Goal: Task Accomplishment & Management: Manage account settings

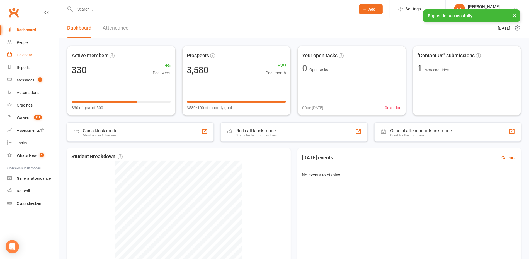
click at [28, 55] on div "Calendar" at bounding box center [25, 55] width 16 height 4
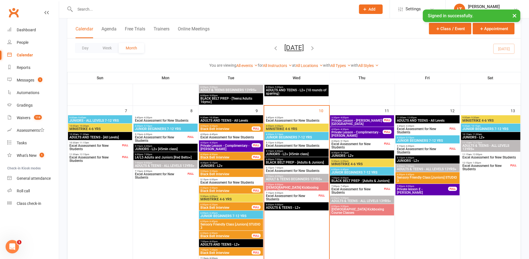
scroll to position [139, 0]
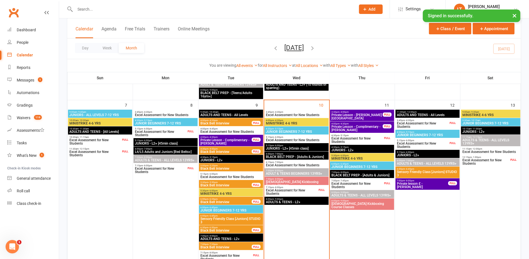
click at [303, 190] on span "Excel Assessment for New Students" at bounding box center [291, 191] width 52 height 7
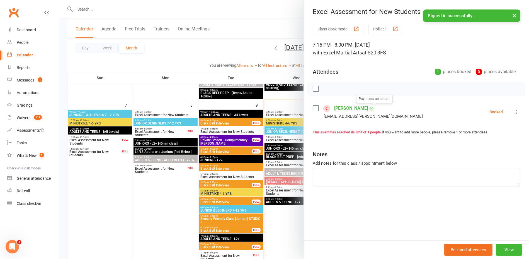
click at [362, 106] on link "[PERSON_NAME]" at bounding box center [351, 108] width 34 height 9
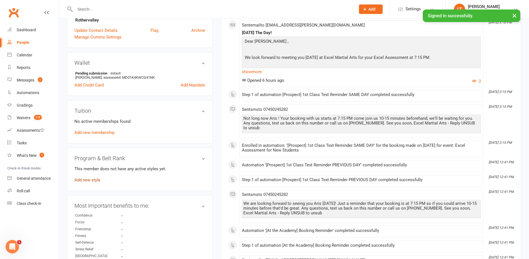
click at [97, 179] on link "Add new style" at bounding box center [87, 179] width 26 height 5
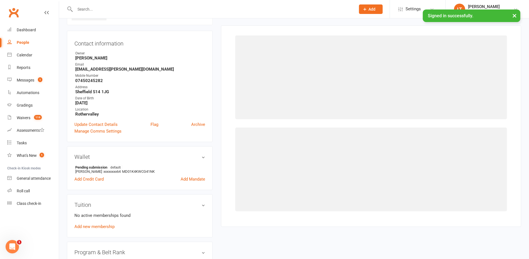
scroll to position [43, 0]
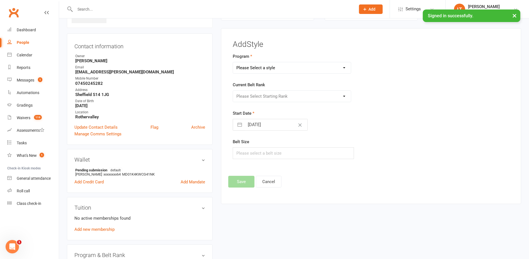
click at [299, 68] on select "Please Select a style Adults & Teens Juniors Ministrike" at bounding box center [292, 67] width 118 height 11
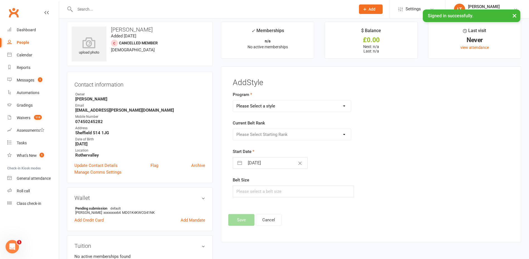
scroll to position [0, 0]
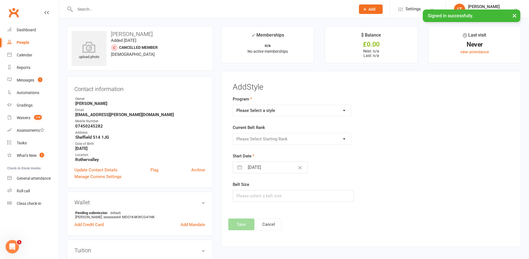
click at [274, 109] on select "Please Select a style Adults & Teens Juniors Ministrike" at bounding box center [292, 110] width 118 height 11
select select "1600"
click at [233, 105] on select "Please Select a style Adults & Teens Juniors Ministrike" at bounding box center [292, 110] width 118 height 11
click at [276, 140] on select "Please Select Starting Rank Excel Experience White Belt Yellow Belt Orange Belt…" at bounding box center [292, 138] width 118 height 11
select select "15673"
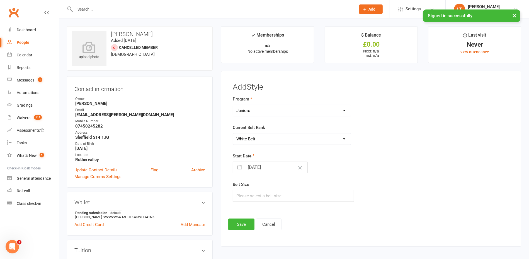
click at [233, 133] on select "Please Select Starting Rank Excel Experience White Belt Yellow Belt Orange Belt…" at bounding box center [292, 138] width 118 height 11
click at [243, 220] on button "Save" at bounding box center [241, 224] width 26 height 12
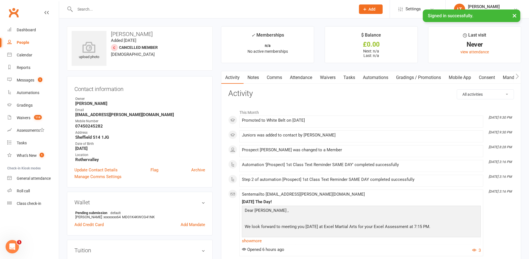
drag, startPoint x: 156, startPoint y: 33, endPoint x: 111, endPoint y: 34, distance: 44.3
click at [111, 34] on h3 "[PERSON_NAME]" at bounding box center [140, 34] width 136 height 6
copy h3 "[PERSON_NAME]"
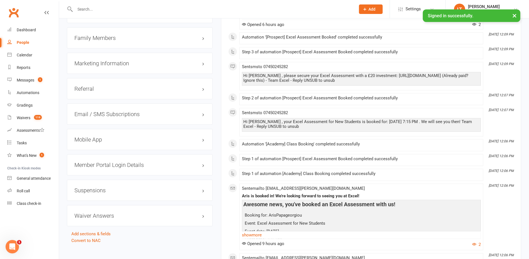
scroll to position [572, 0]
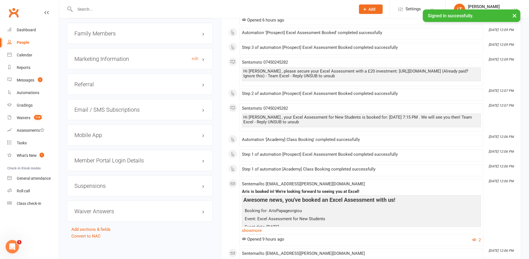
click at [175, 59] on h3 "Marketing Information edit" at bounding box center [139, 59] width 131 height 6
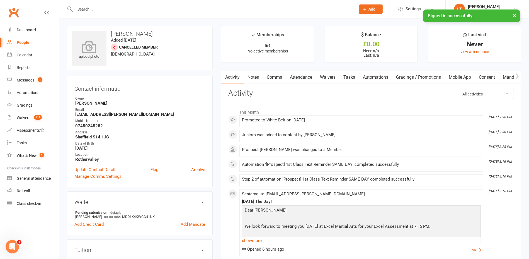
scroll to position [0, 0]
click at [96, 42] on icon at bounding box center [89, 47] width 38 height 12
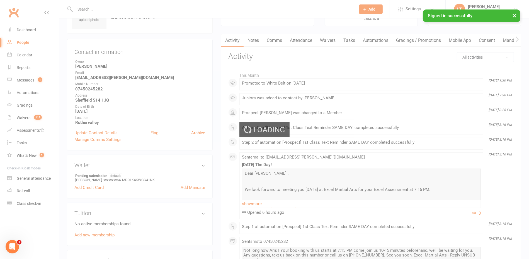
scroll to position [70, 0]
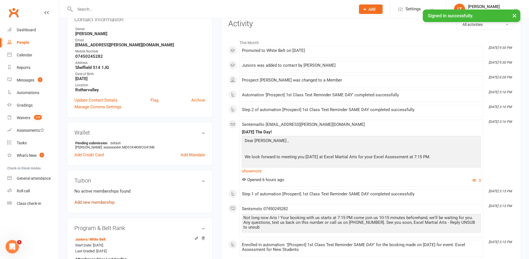
click at [106, 201] on link "Add new membership" at bounding box center [94, 201] width 40 height 5
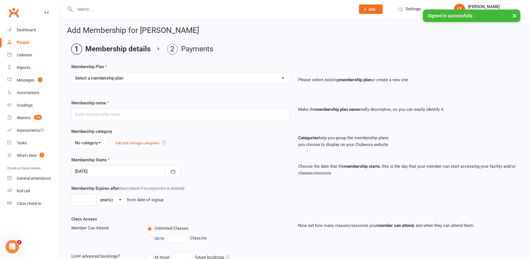
click at [217, 74] on select "Select a membership plan Create new Membership Plan Month to Month Limited Tuit…" at bounding box center [181, 77] width 218 height 11
select select "2"
click at [72, 72] on select "Select a membership plan Create new Membership Plan Month to Month Limited Tuit…" at bounding box center [181, 77] width 218 height 11
type input "Month to Month Achiever Tuition [x 2 weekly]"
select select "2"
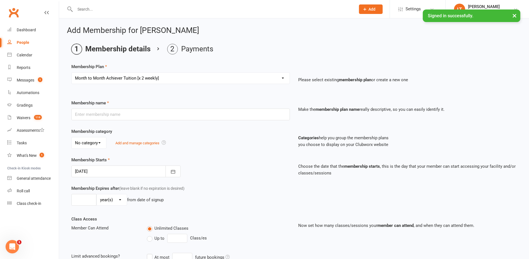
type input "0"
type input "9"
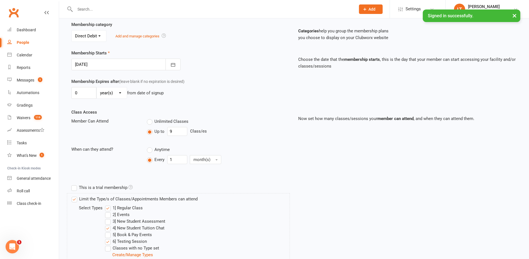
scroll to position [220, 0]
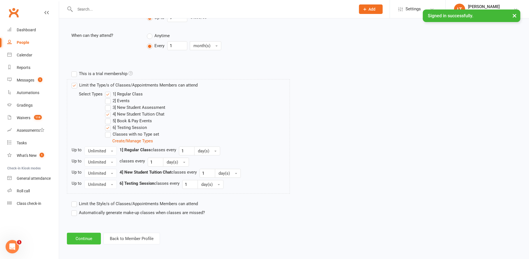
click at [88, 235] on button "Continue" at bounding box center [84, 238] width 34 height 12
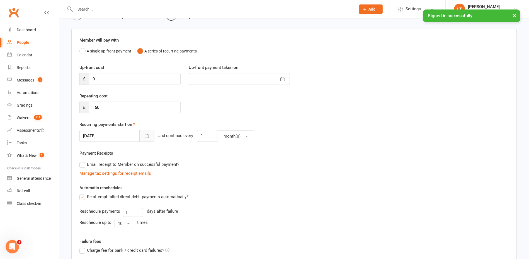
scroll to position [35, 0]
click at [144, 134] on icon "button" at bounding box center [147, 135] width 6 height 6
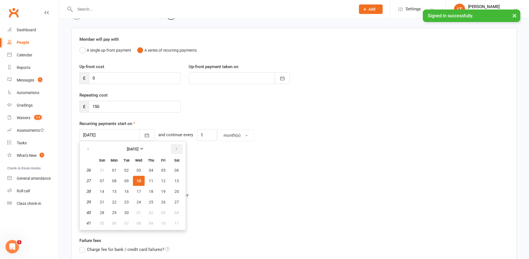
click at [176, 148] on button "button" at bounding box center [177, 149] width 12 height 10
click at [139, 189] on span "15" at bounding box center [139, 191] width 4 height 4
type input "[DATE]"
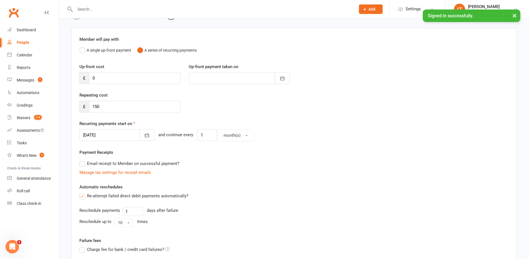
click at [244, 165] on div "Email receipt to Member on successful payment?" at bounding box center [291, 163] width 433 height 11
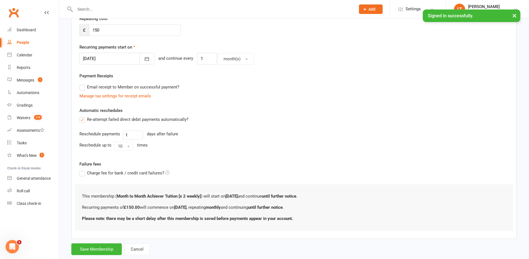
scroll to position [123, 0]
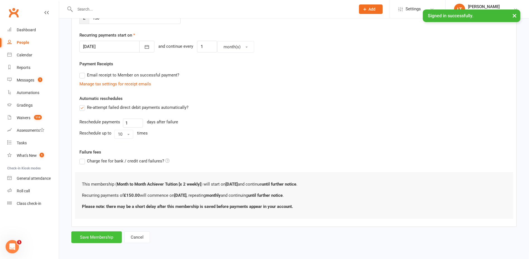
click at [112, 236] on button "Save Membership" at bounding box center [96, 237] width 50 height 12
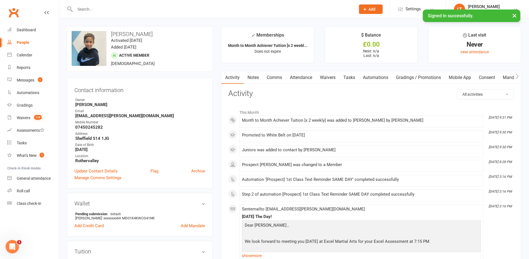
drag, startPoint x: 307, startPoint y: 74, endPoint x: 319, endPoint y: 84, distance: 15.6
click at [307, 74] on link "Attendance" at bounding box center [301, 77] width 30 height 13
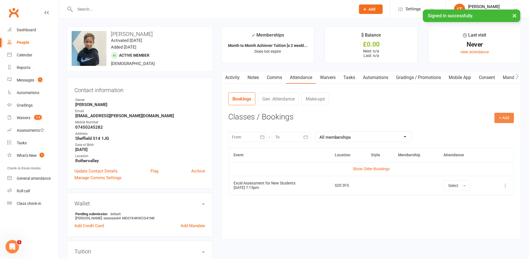
click at [511, 115] on button "+ Add" at bounding box center [504, 118] width 20 height 10
click at [491, 131] on link "Book Event" at bounding box center [485, 130] width 55 height 11
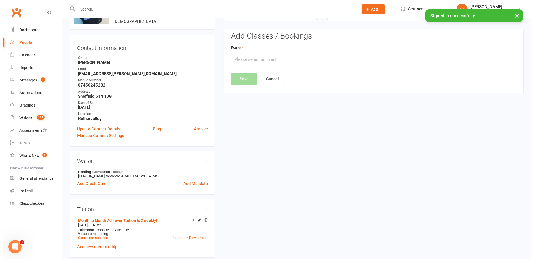
scroll to position [43, 0]
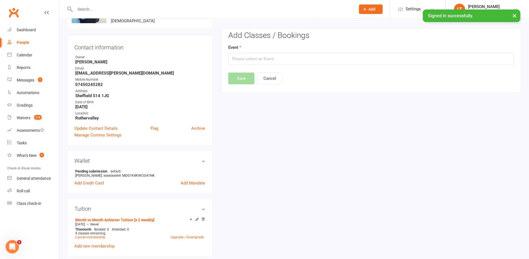
click at [325, 70] on div "Add Classes / Bookings Event Save Cancel" at bounding box center [371, 57] width 286 height 53
click at [324, 66] on div "Add Classes / Bookings Event Save Cancel" at bounding box center [371, 57] width 286 height 53
click at [325, 60] on input "text" at bounding box center [371, 59] width 286 height 12
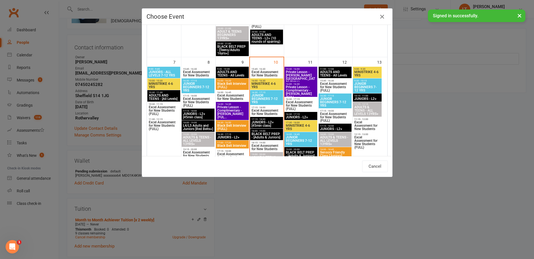
scroll to position [174, 0]
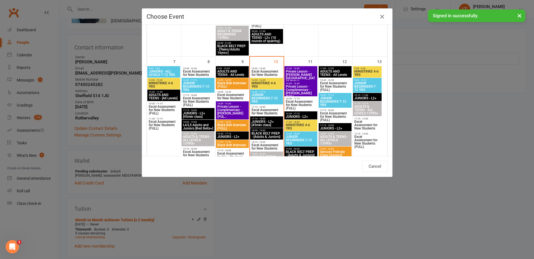
click at [338, 100] on span "JUNIOR BEGINNERS 7-12 YRS" at bounding box center [335, 101] width 31 height 10
type input "JUNIOR BEGINNERS 7-12 YRS - [DATE] 4:30:00 PM"
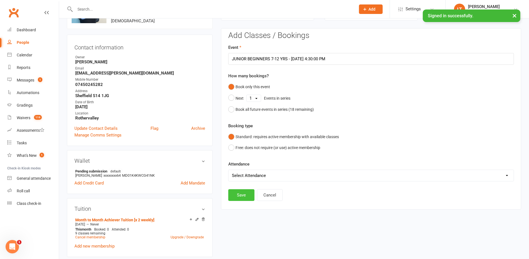
click at [244, 194] on button "Save" at bounding box center [241, 195] width 26 height 12
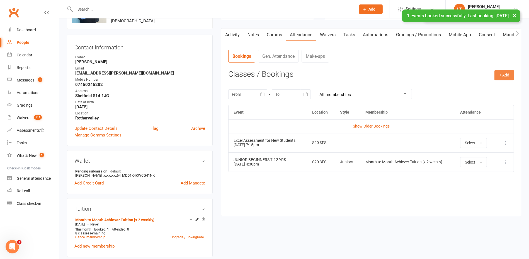
click at [510, 77] on button "+ Add" at bounding box center [504, 75] width 20 height 10
click at [488, 84] on link "Book Event" at bounding box center [485, 87] width 55 height 11
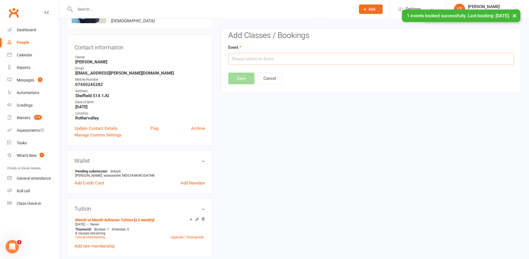
click at [287, 62] on input "text" at bounding box center [371, 59] width 286 height 12
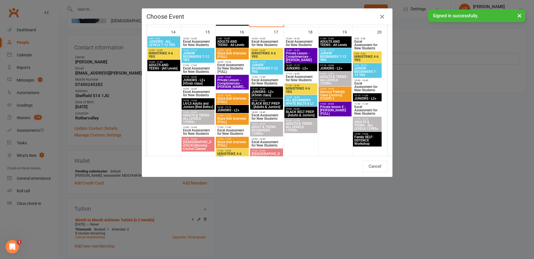
scroll to position [453, 0]
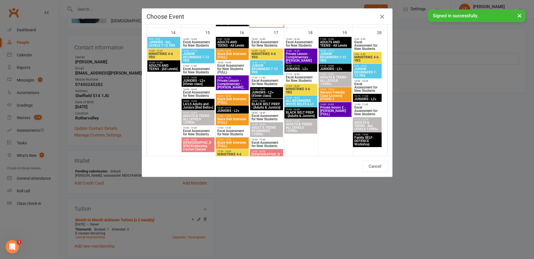
click at [199, 57] on span "JUNIOR BEGINNERS 7-12 YRS" at bounding box center [198, 57] width 31 height 10
type input "JUNIOR BEGINNERS 7-12 YRS - [DATE] 4:30:00 PM"
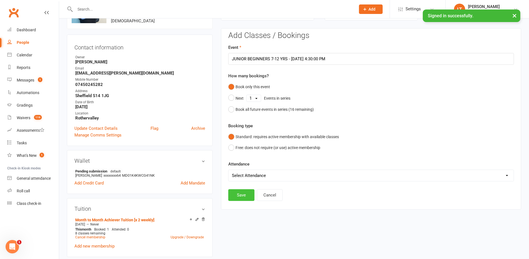
click at [246, 192] on button "Save" at bounding box center [241, 195] width 26 height 12
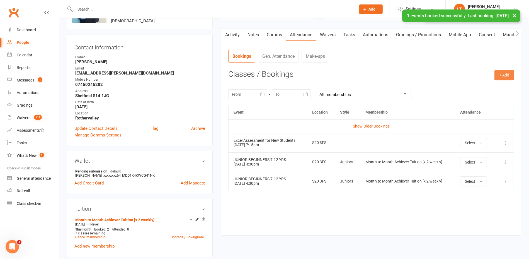
click at [493, 75] on h3 "Classes / Bookings" at bounding box center [371, 74] width 286 height 9
click at [499, 74] on button "+ Add" at bounding box center [504, 75] width 20 height 10
drag, startPoint x: 482, startPoint y: 89, endPoint x: 376, endPoint y: 87, distance: 106.2
click at [482, 89] on link "Book Event" at bounding box center [485, 87] width 55 height 11
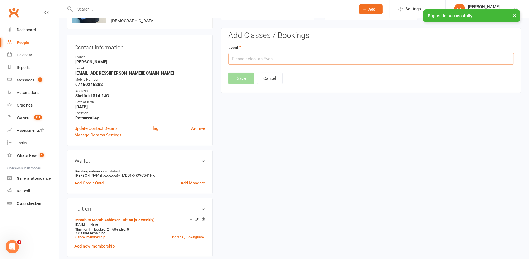
click at [311, 63] on input "text" at bounding box center [371, 59] width 286 height 12
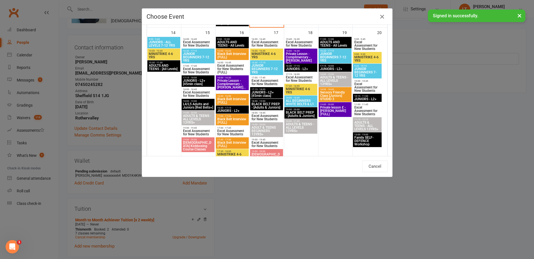
click at [331, 55] on span "JUNIOR BEGINNERS 7-12 YRS" at bounding box center [335, 57] width 31 height 10
type input "JUNIOR BEGINNERS 7-12 YRS - [DATE] 4:30:00 PM"
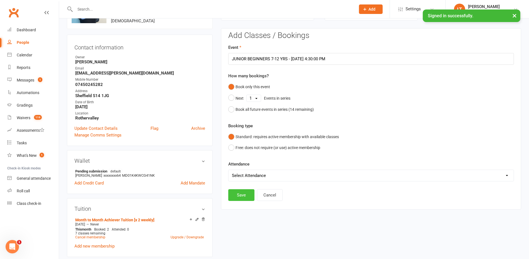
click at [234, 190] on button "Save" at bounding box center [241, 195] width 26 height 12
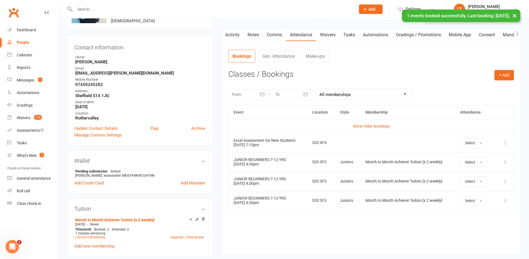
click at [236, 39] on link "Activity" at bounding box center [232, 34] width 22 height 13
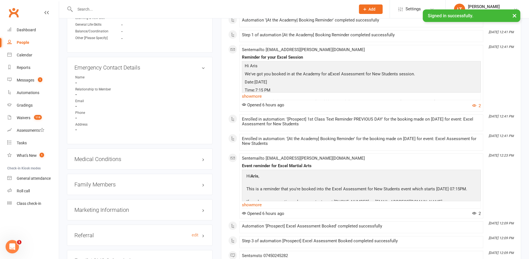
scroll to position [495, 0]
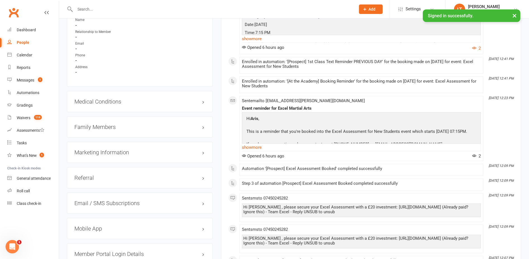
click at [204, 126] on h3 "Family Members" at bounding box center [139, 127] width 131 height 6
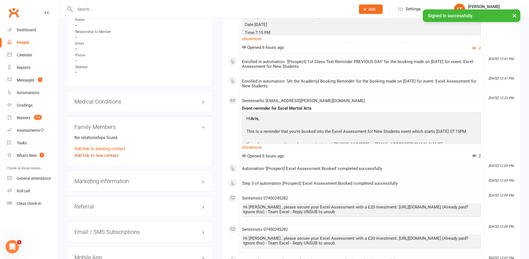
click at [104, 155] on link "Add link to new contact" at bounding box center [96, 155] width 44 height 7
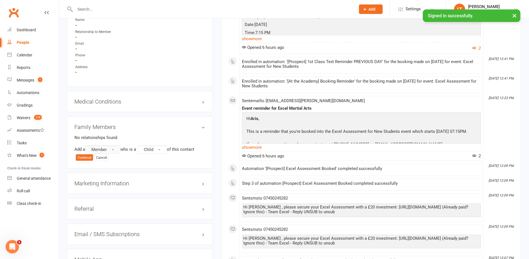
click at [109, 146] on button "Member" at bounding box center [102, 149] width 35 height 8
drag, startPoint x: 106, startPoint y: 172, endPoint x: 140, endPoint y: 151, distance: 40.0
click at [106, 172] on span "Prospect" at bounding box center [98, 172] width 17 height 5
click at [149, 145] on button "Child" at bounding box center [154, 149] width 30 height 8
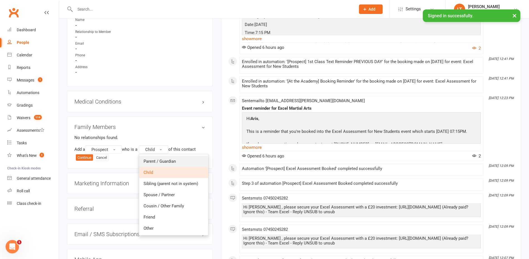
click at [166, 159] on span "Parent / Guardian" at bounding box center [159, 161] width 32 height 5
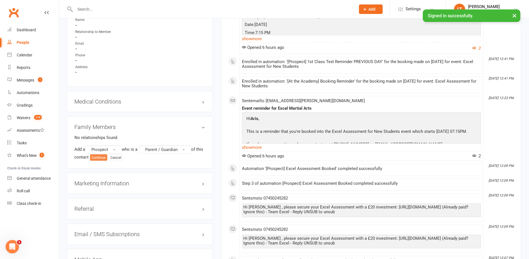
click at [107, 157] on button "Continue" at bounding box center [98, 157] width 17 height 7
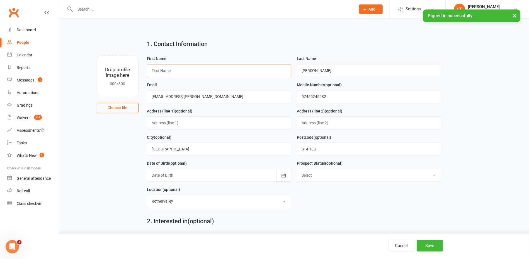
click at [189, 71] on input "text" at bounding box center [219, 70] width 144 height 13
paste input "[PERSON_NAME]"
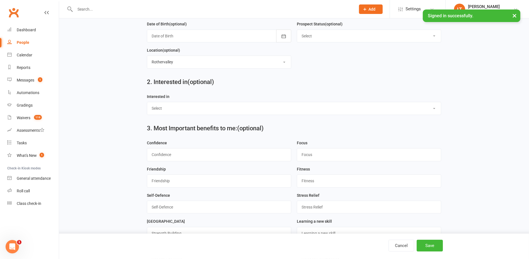
scroll to position [139, 0]
type input "[PERSON_NAME]"
drag, startPoint x: 235, startPoint y: 106, endPoint x: 230, endPoint y: 113, distance: 9.1
click at [235, 106] on select "Select Ministrike Juniors Adults/Teens Yoga Birthday Parties" at bounding box center [294, 108] width 294 height 12
select select "Adults/Teens"
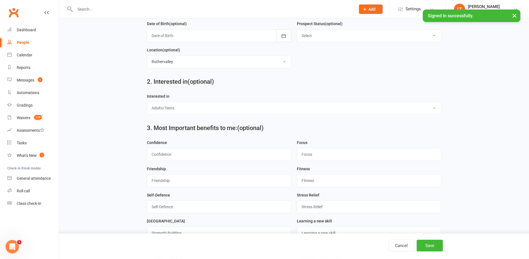
click at [147, 102] on select "Select Ministrike Juniors Adults/Teens Yoga Birthday Parties" at bounding box center [294, 108] width 294 height 12
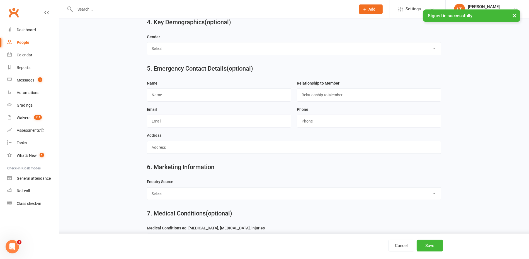
scroll to position [491, 0]
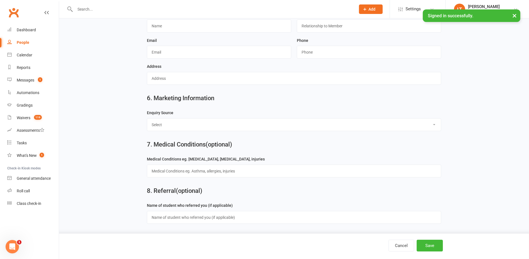
click at [209, 118] on select "Select Birthday Party Coach/Staff Referral Dance Driven by/Walk In Event [Commu…" at bounding box center [294, 124] width 294 height 12
select select "Facebook [Advert]"
click at [147, 118] on select "Select Birthday Party Coach/Staff Referral Dance Driven by/Walk In Event [Commu…" at bounding box center [294, 124] width 294 height 12
drag, startPoint x: 431, startPoint y: 245, endPoint x: 428, endPoint y: 237, distance: 9.0
click at [431, 245] on button "Save" at bounding box center [429, 245] width 26 height 12
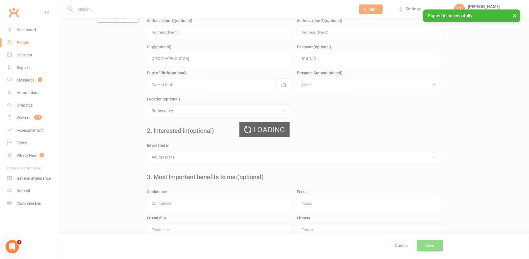
scroll to position [0, 0]
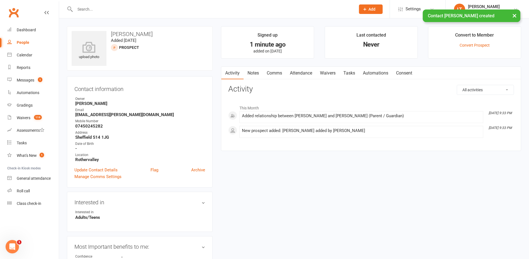
click at [302, 77] on link "Attendance" at bounding box center [301, 73] width 30 height 13
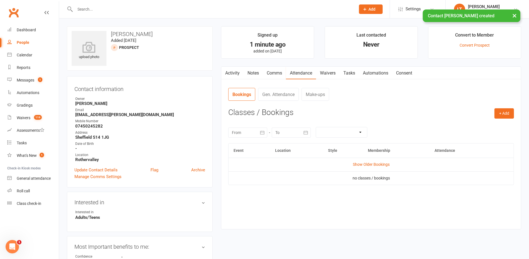
click at [516, 114] on div "Activity Notes Comms Attendance Waivers Tasks Automations Consent Attendance Nu…" at bounding box center [371, 147] width 300 height 163
click at [515, 115] on div "Activity Notes Comms Attendance Waivers Tasks Automations Consent Attendance Nu…" at bounding box center [371, 147] width 300 height 163
click at [501, 116] on button "+ Add" at bounding box center [504, 113] width 20 height 10
click at [475, 126] on link "Book Event" at bounding box center [485, 125] width 55 height 11
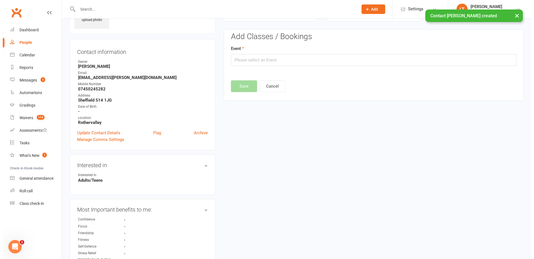
scroll to position [38, 0]
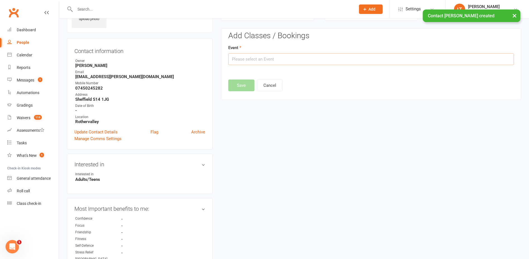
click at [309, 60] on input "text" at bounding box center [371, 59] width 286 height 12
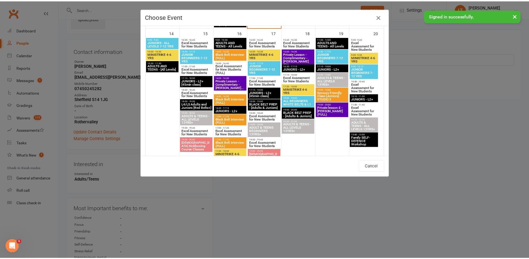
scroll to position [418, 0]
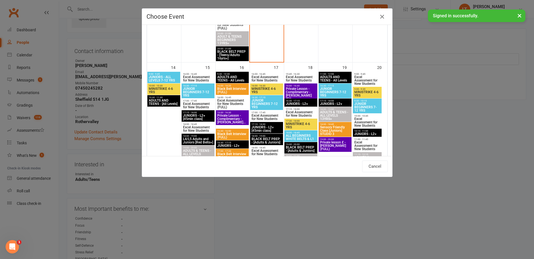
click at [197, 102] on span "Excel Assessment for New Students" at bounding box center [198, 105] width 31 height 7
type input "Excel Assessment for New Students - [DATE] 5:00:00 PM"
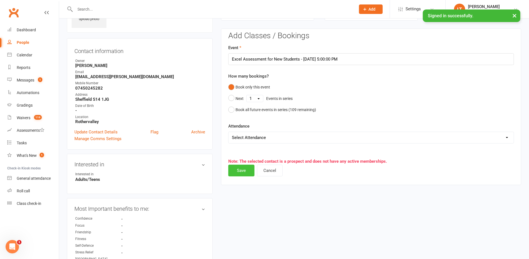
click at [247, 170] on button "Save" at bounding box center [241, 170] width 26 height 12
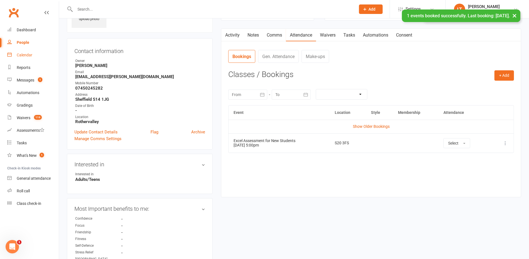
click at [16, 55] on link "Calendar" at bounding box center [33, 55] width 52 height 13
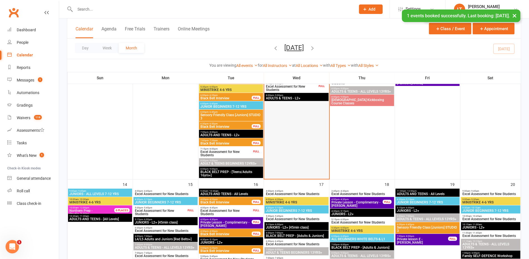
scroll to position [174, 0]
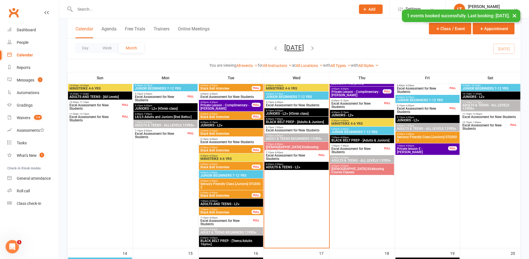
click at [303, 158] on span "Excel Assessment for New Students" at bounding box center [291, 156] width 52 height 7
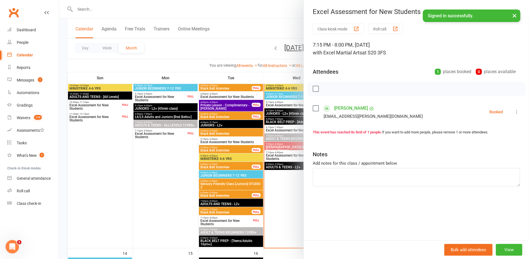
click at [508, 112] on li "[PERSON_NAME] [PERSON_NAME][EMAIL_ADDRESS][DOMAIN_NAME] Booked More info Remove…" at bounding box center [416, 112] width 207 height 16
click at [514, 111] on icon at bounding box center [517, 112] width 6 height 6
drag, startPoint x: 489, startPoint y: 142, endPoint x: 404, endPoint y: 118, distance: 87.7
click at [489, 142] on link "Check in" at bounding box center [490, 144] width 60 height 11
click at [236, 50] on div at bounding box center [294, 129] width 470 height 259
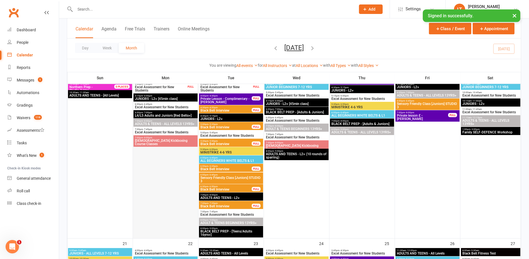
scroll to position [348, 0]
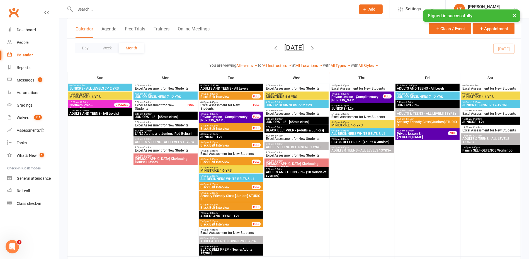
click at [165, 106] on span "Excel Assessment for New Students" at bounding box center [161, 106] width 52 height 7
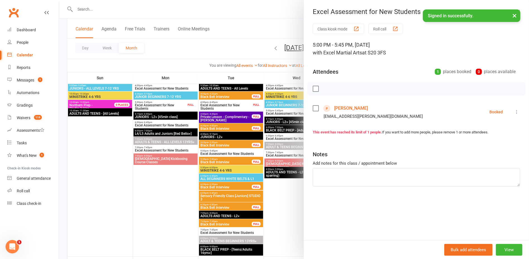
click at [343, 107] on link "[PERSON_NAME]" at bounding box center [351, 108] width 34 height 9
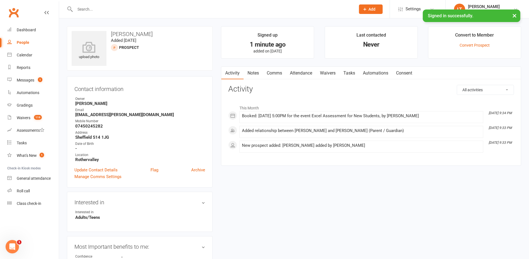
drag, startPoint x: 176, startPoint y: 32, endPoint x: 108, endPoint y: 31, distance: 68.0
click at [108, 31] on h3 "[PERSON_NAME]" at bounding box center [140, 34] width 136 height 6
copy h3 "[PERSON_NAME]"
click at [218, 50] on main "Signed up 1 minute ago added on [DATE] Last contacted Never Convert to Member C…" at bounding box center [371, 98] width 308 height 145
click at [36, 78] on count-badge "1" at bounding box center [38, 80] width 7 height 4
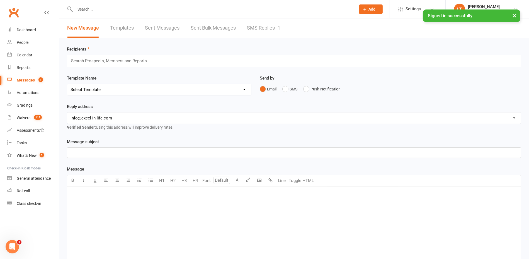
click at [273, 27] on link "SMS Replies 1" at bounding box center [263, 27] width 33 height 19
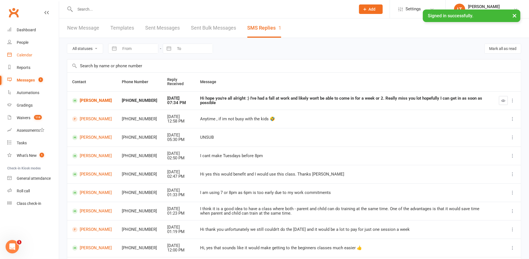
click at [28, 56] on div "Calendar" at bounding box center [25, 55] width 16 height 4
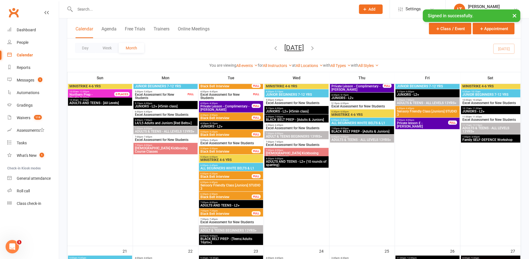
scroll to position [348, 0]
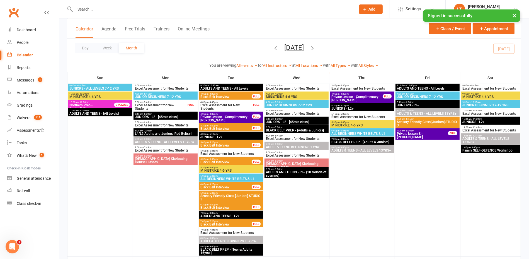
click at [486, 147] on span "1:00pm - 3:00pm" at bounding box center [490, 147] width 57 height 3
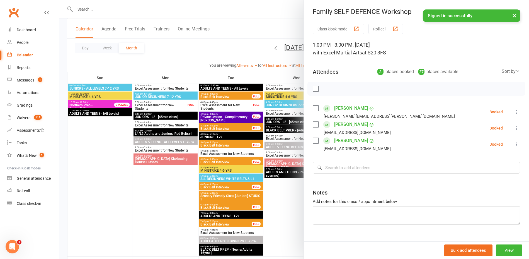
click at [244, 70] on div at bounding box center [294, 129] width 470 height 259
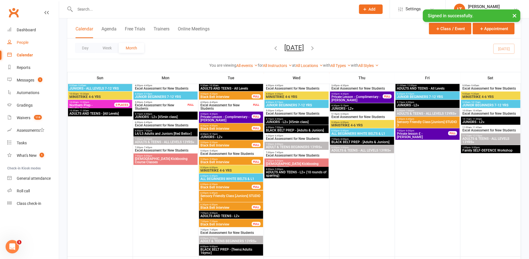
click at [37, 39] on link "People" at bounding box center [33, 42] width 52 height 13
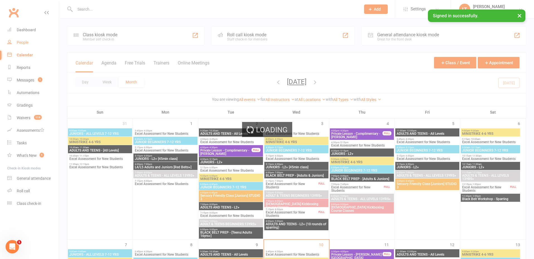
select select "100"
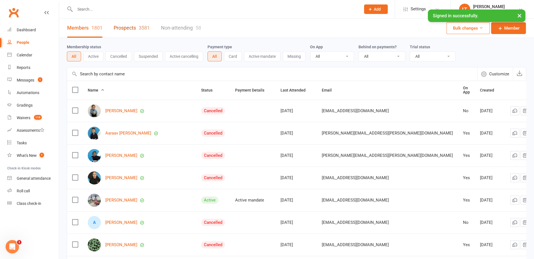
click at [123, 26] on link "Prospects 3581" at bounding box center [132, 27] width 36 height 19
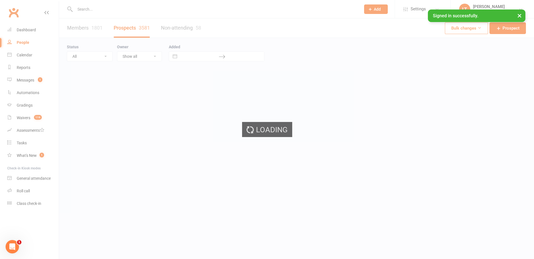
select select "100"
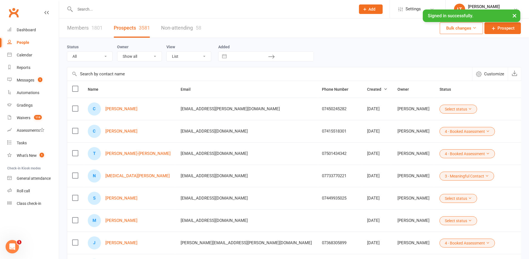
click at [439, 111] on button "Select status" at bounding box center [458, 108] width 38 height 9
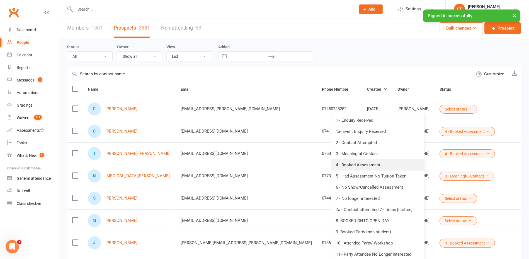
click at [386, 161] on link "4 - Booked Assessment" at bounding box center [377, 164] width 93 height 11
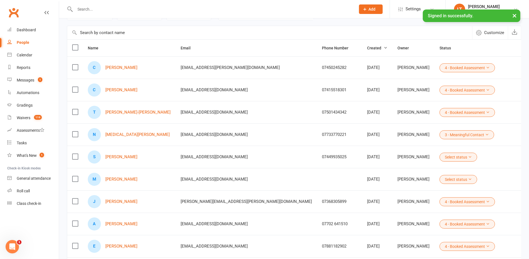
scroll to position [70, 0]
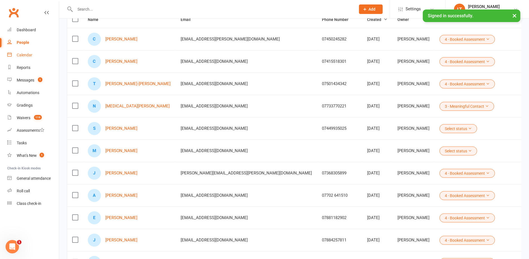
drag, startPoint x: 15, startPoint y: 58, endPoint x: 60, endPoint y: 0, distance: 73.0
click at [15, 58] on link "Calendar" at bounding box center [33, 55] width 52 height 13
